Goal: Transaction & Acquisition: Download file/media

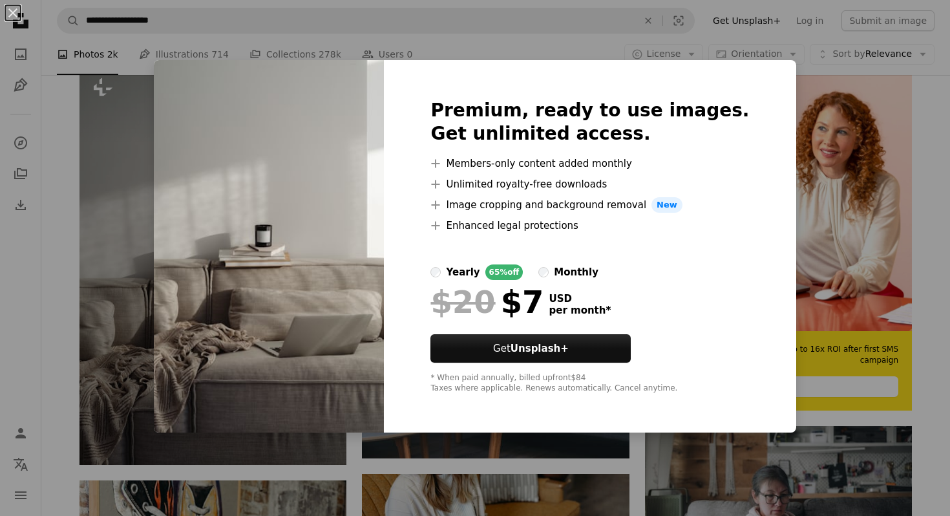
click at [71, 283] on div "An X shape Premium, ready to use images. Get unlimited access. A plus sign Memb…" at bounding box center [475, 258] width 950 height 516
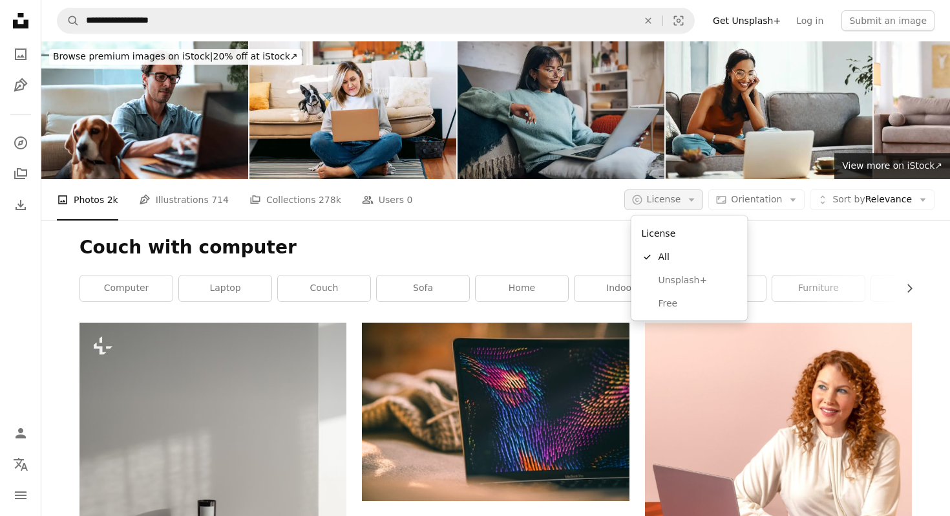
click at [668, 205] on span "License" at bounding box center [664, 199] width 34 height 13
click at [680, 301] on span "Free" at bounding box center [697, 303] width 79 height 13
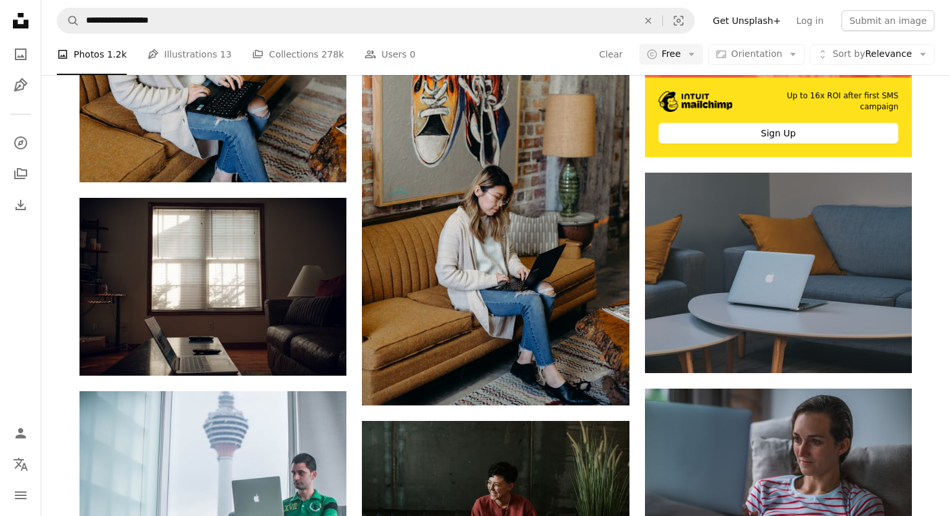
scroll to position [513, 0]
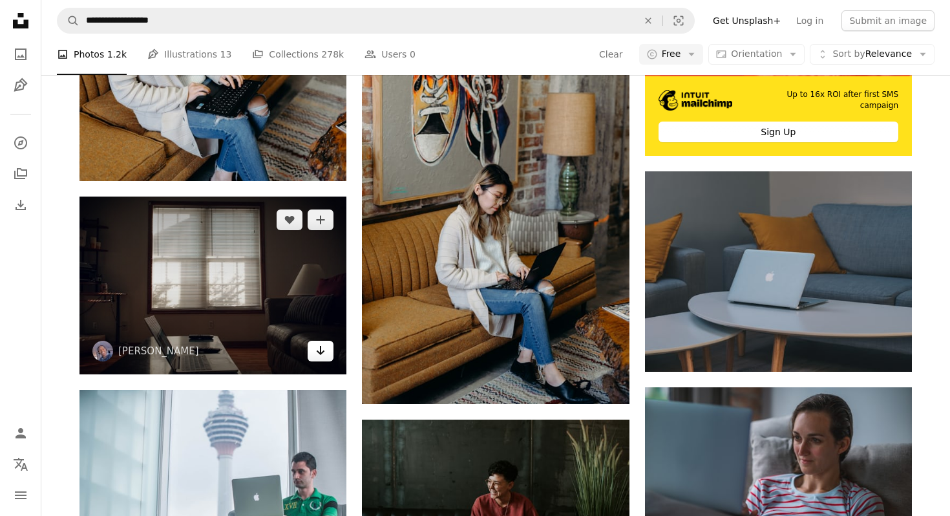
click at [315, 354] on link "Arrow pointing down" at bounding box center [321, 351] width 26 height 21
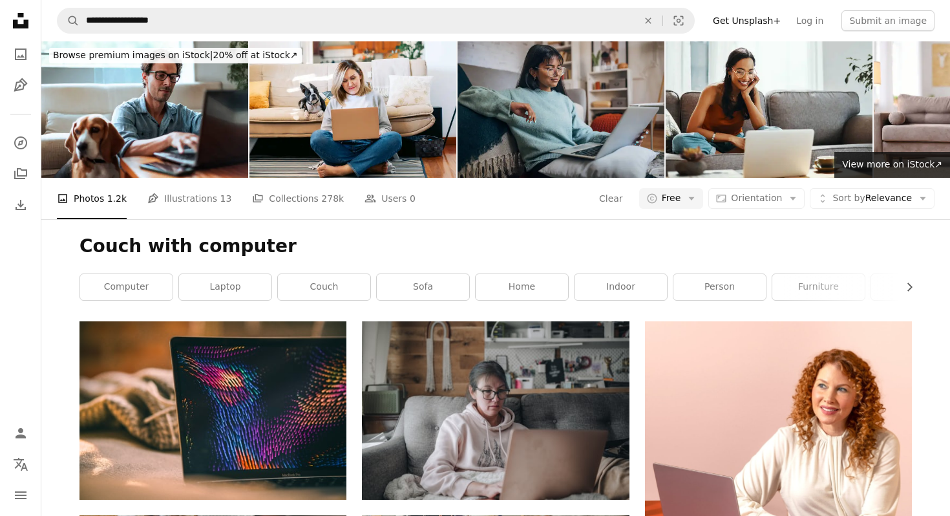
scroll to position [0, 0]
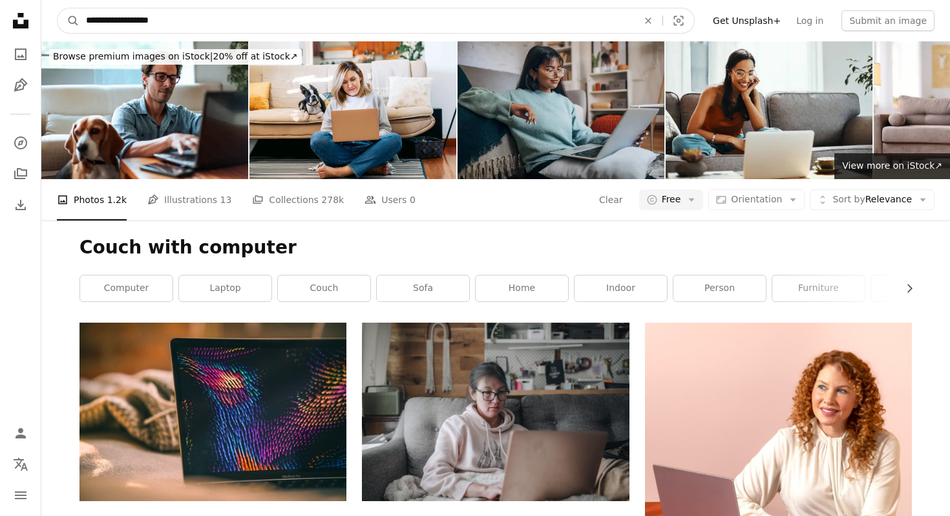
click at [172, 23] on input "**********" at bounding box center [356, 20] width 554 height 25
type input "*****"
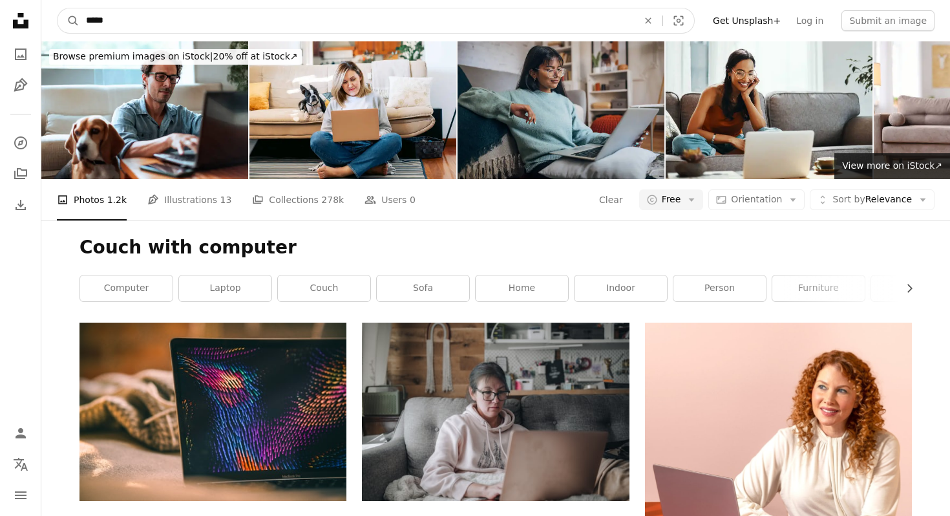
click button "A magnifying glass" at bounding box center [69, 20] width 22 height 25
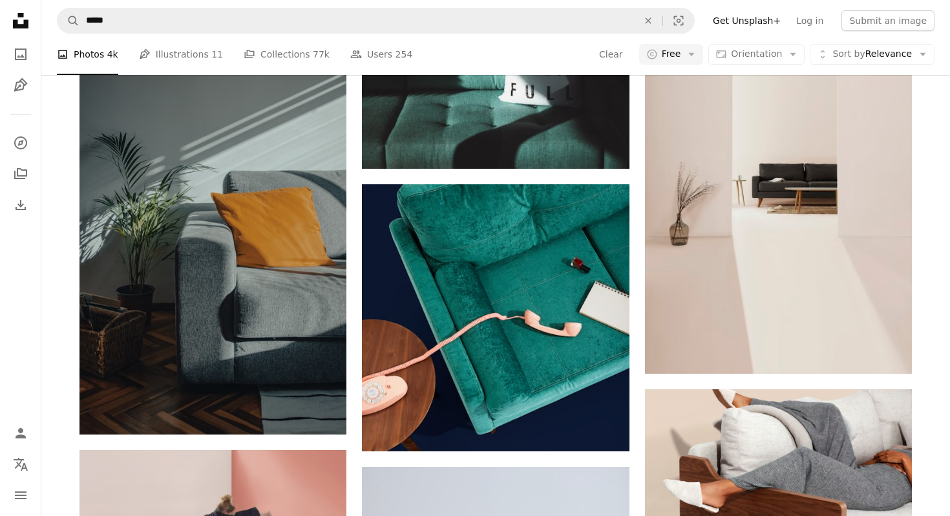
scroll to position [1314, 0]
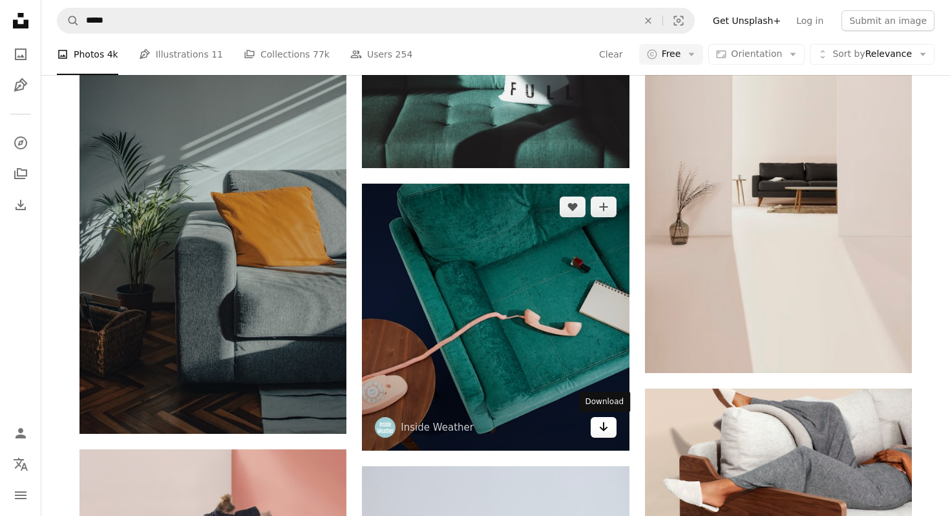
click at [600, 430] on icon "Arrow pointing down" at bounding box center [603, 427] width 10 height 16
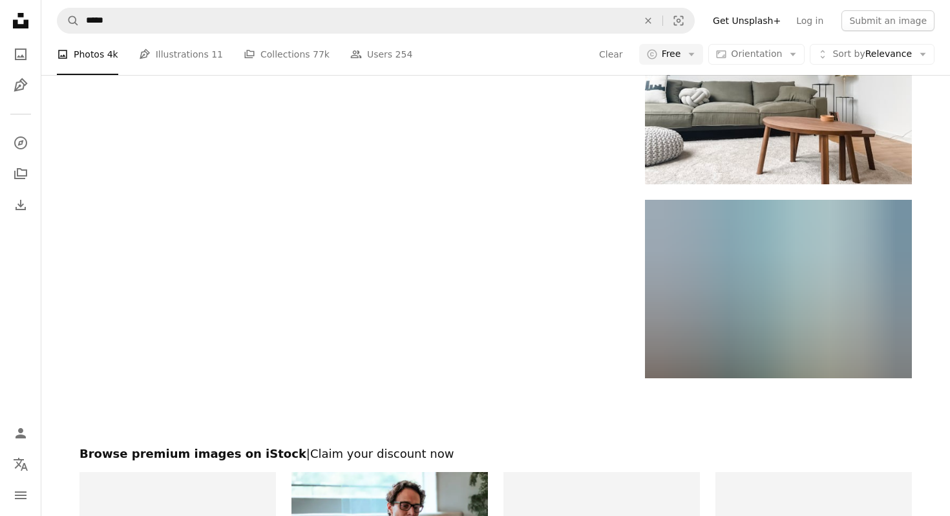
scroll to position [2319, 0]
